Goal: Task Accomplishment & Management: Manage account settings

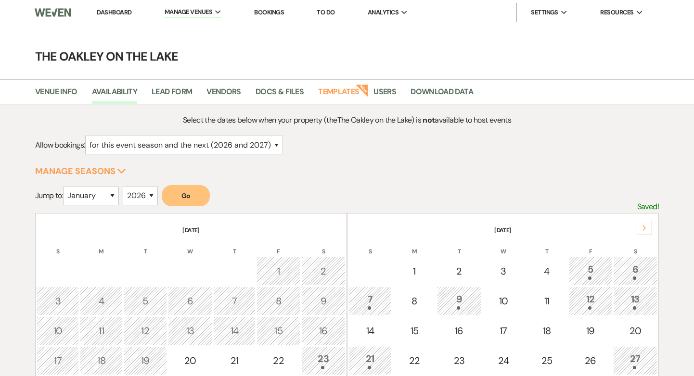
click at [116, 14] on link "Dashboard" at bounding box center [114, 12] width 35 height 8
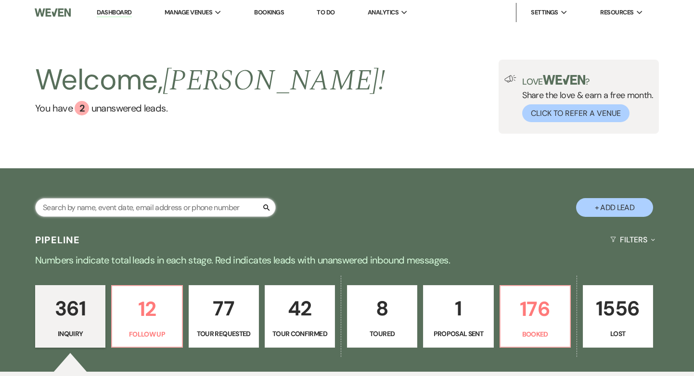
click at [101, 209] on input "text" at bounding box center [155, 207] width 241 height 19
type input "[PERSON_NAME]"
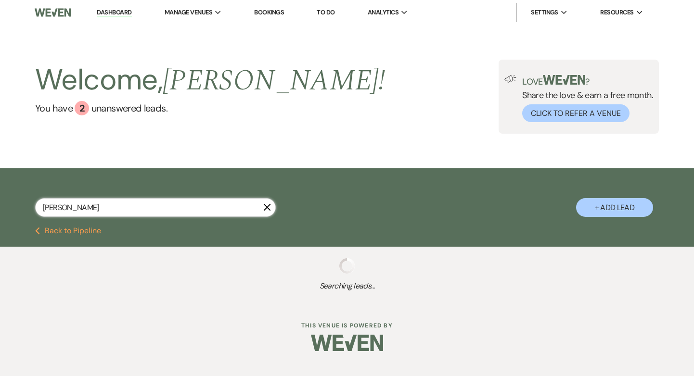
select select "4"
select select "8"
select select "2"
select select "8"
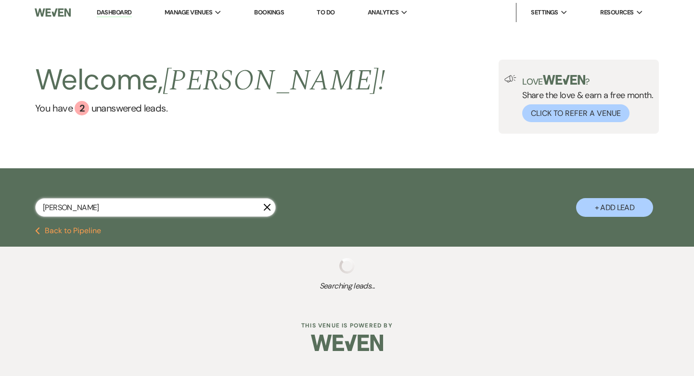
select select "3"
select select "8"
select select "3"
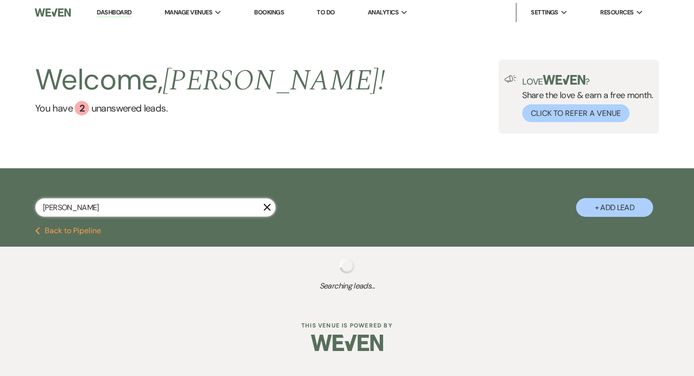
select select "8"
select select "5"
select select "8"
select select "4"
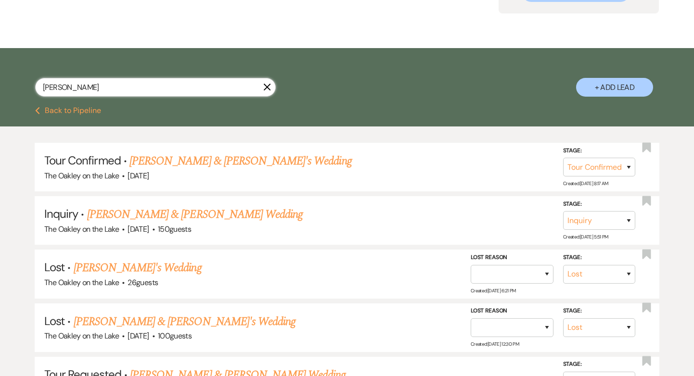
scroll to position [120, 0]
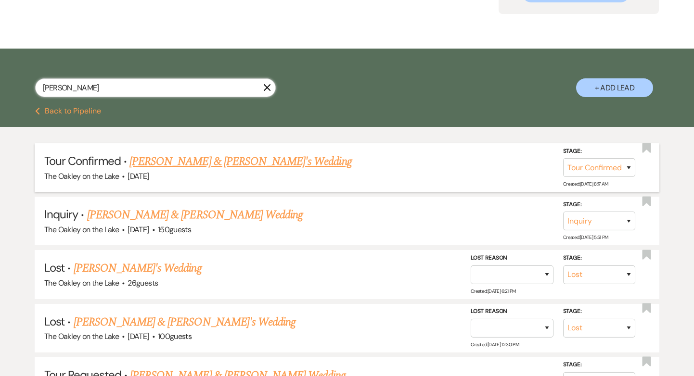
type input "[PERSON_NAME]"
click at [221, 164] on link "[PERSON_NAME] & [PERSON_NAME]'s Wedding" at bounding box center [240, 161] width 222 height 17
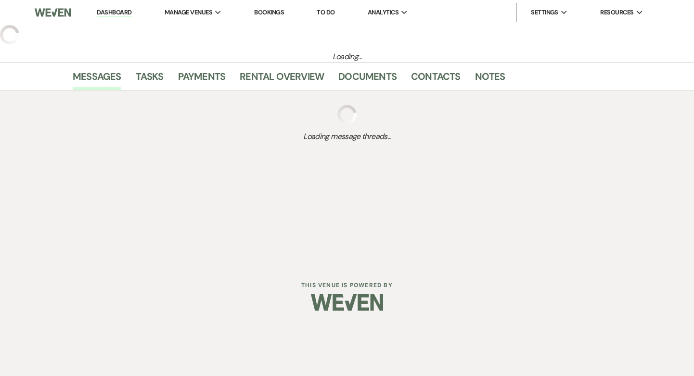
select select "4"
select select "22"
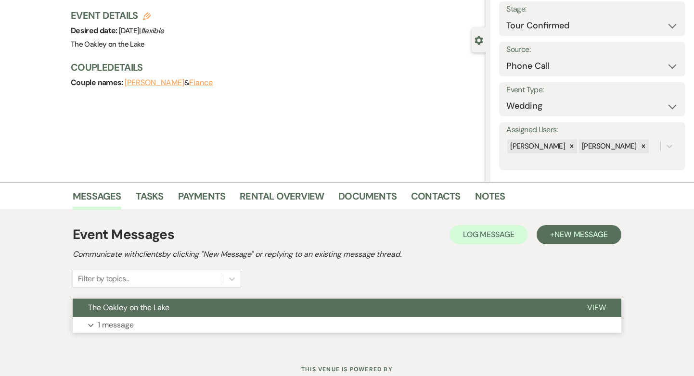
click at [121, 321] on p "1 message" at bounding box center [116, 325] width 36 height 13
